Goal: Transaction & Acquisition: Purchase product/service

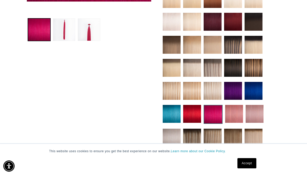
scroll to position [218, 0]
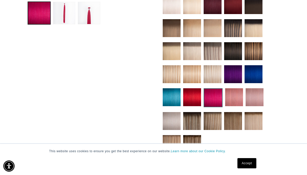
click at [211, 90] on img at bounding box center [213, 97] width 19 height 19
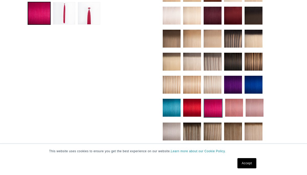
scroll to position [218, 0]
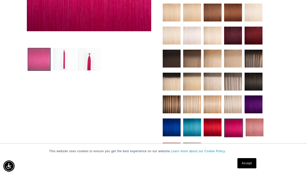
scroll to position [0, 271]
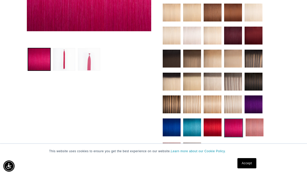
click at [92, 57] on button "Load image 3 in gallery view" at bounding box center [89, 59] width 23 height 23
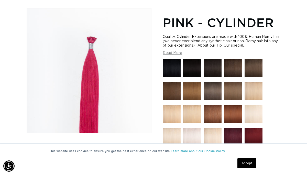
scroll to position [0, 542]
click at [172, 51] on button "Read More" at bounding box center [172, 53] width 19 height 4
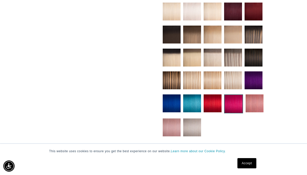
scroll to position [0, 0]
click at [213, 100] on img at bounding box center [213, 103] width 18 height 18
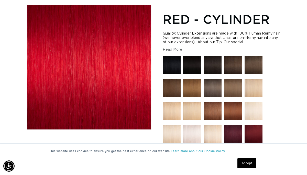
scroll to position [168, 0]
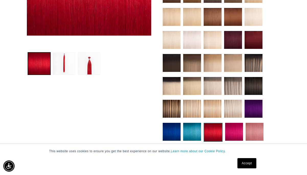
click at [231, 123] on img at bounding box center [234, 132] width 18 height 18
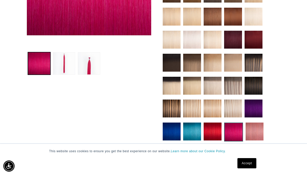
scroll to position [167, 0]
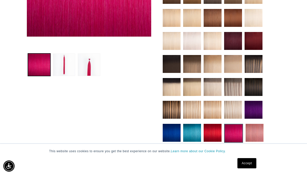
click at [253, 101] on img at bounding box center [254, 110] width 18 height 18
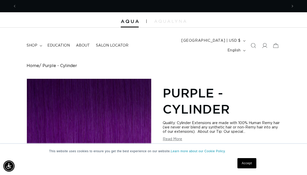
scroll to position [0, 271]
